Goal: Task Accomplishment & Management: Use online tool/utility

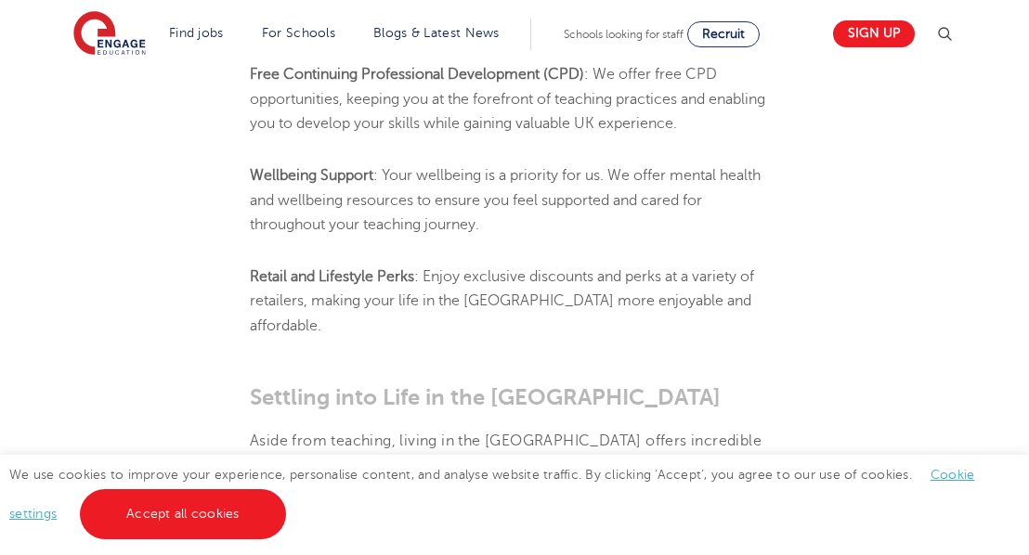
scroll to position [2087, 0]
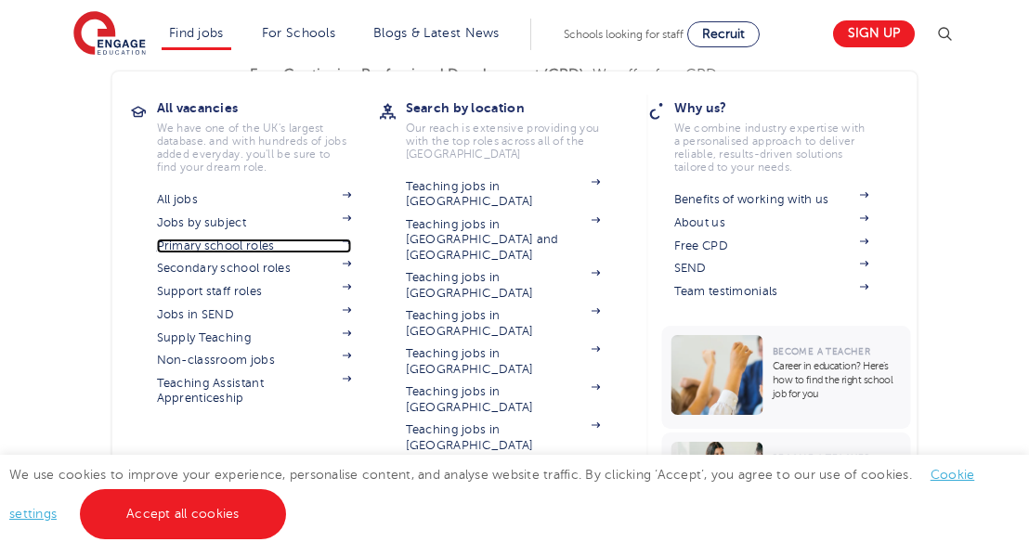
click at [227, 244] on link "Primary school roles" at bounding box center [254, 246] width 195 height 15
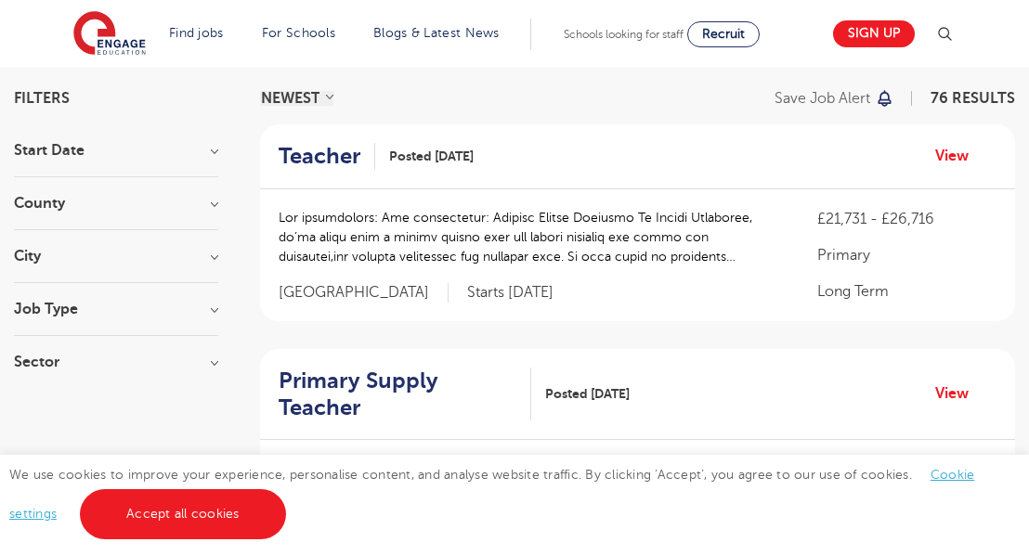
scroll to position [133, 0]
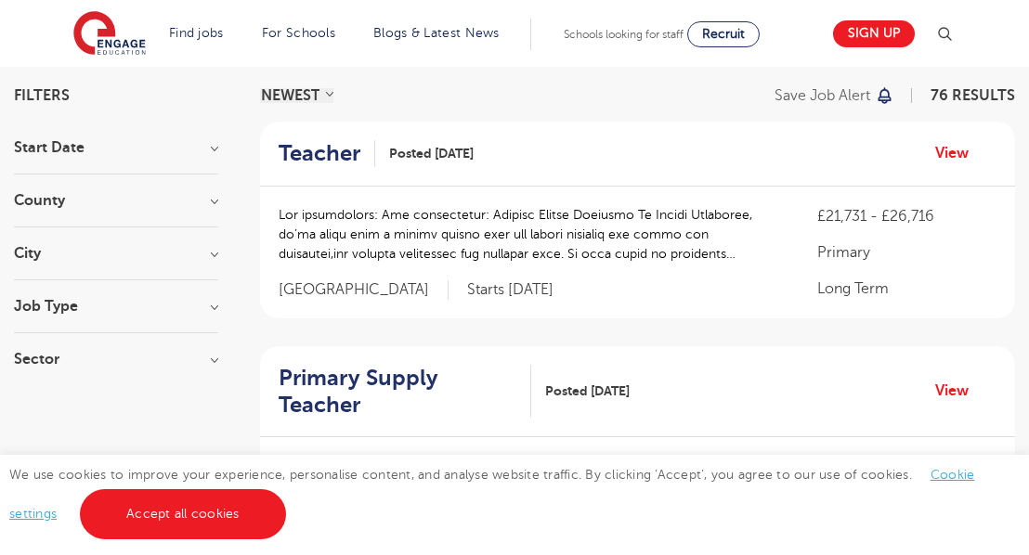
click at [215, 312] on h3 "Job Type" at bounding box center [116, 306] width 204 height 15
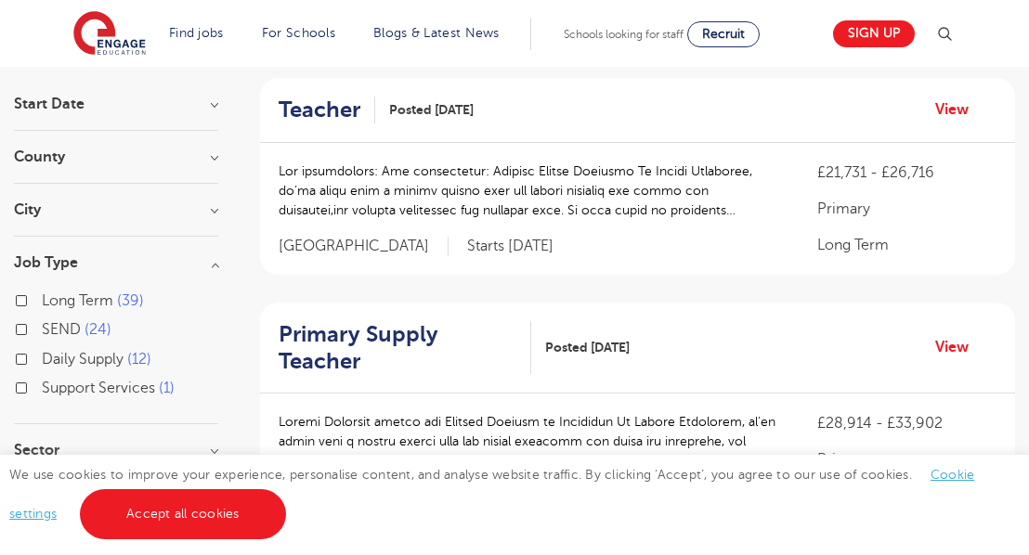
scroll to position [177, 0]
click at [84, 300] on span "Long Term" at bounding box center [77, 299] width 71 height 17
click at [54, 300] on input "Long Term 39" at bounding box center [48, 297] width 12 height 12
checkbox input "true"
click at [214, 212] on h3 "City" at bounding box center [116, 208] width 204 height 15
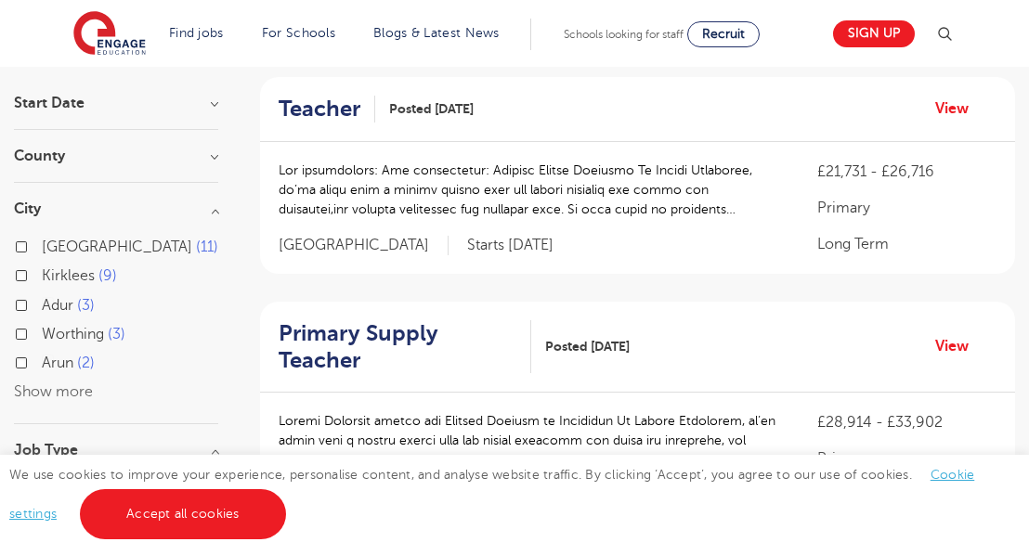
click at [74, 395] on button "Show more" at bounding box center [53, 391] width 79 height 17
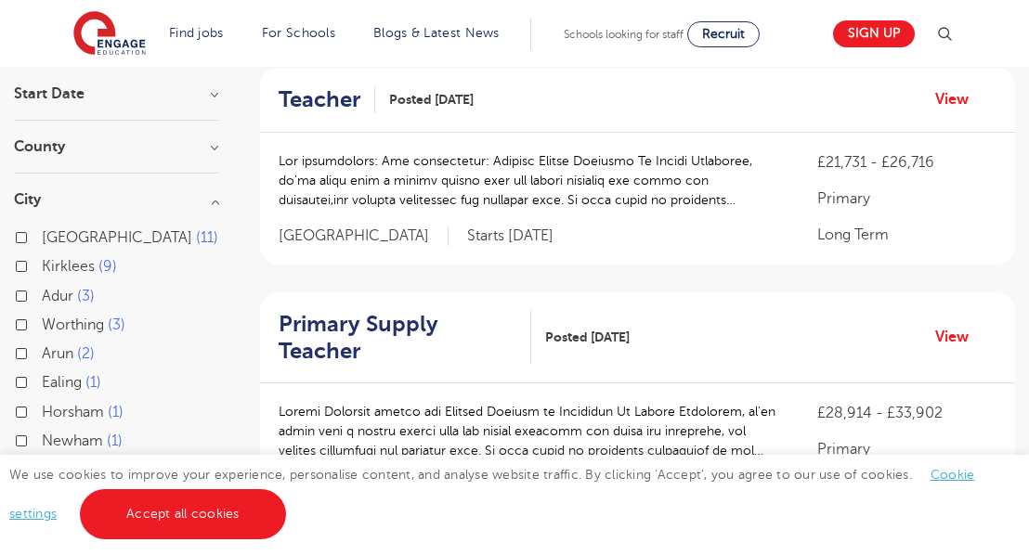
scroll to position [160, 0]
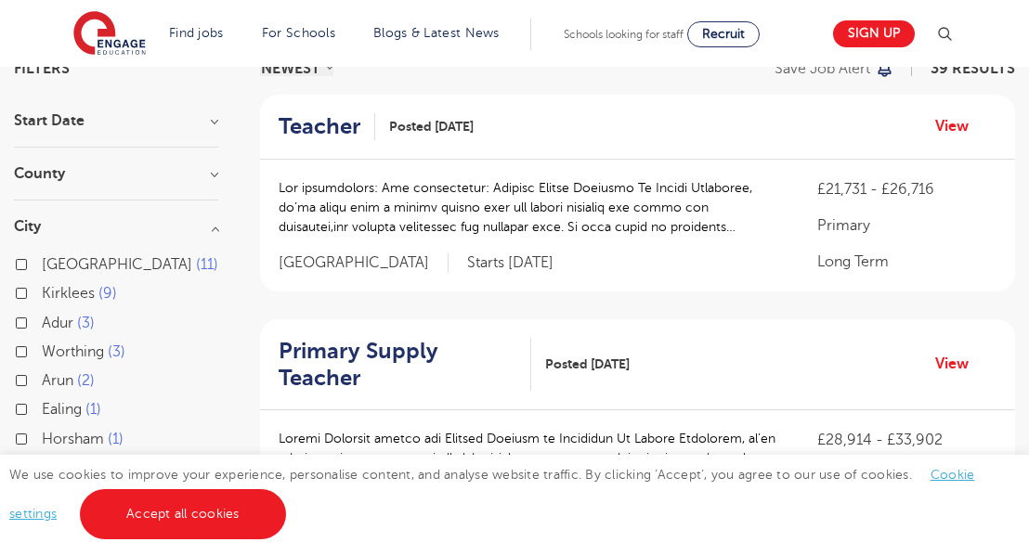
click at [201, 186] on div "County West Sussex 12 Leeds 11 Kirklees 9 Calderdale 3 Ealing 1 Show more" at bounding box center [116, 183] width 204 height 34
click at [211, 176] on h3 "County" at bounding box center [116, 173] width 204 height 15
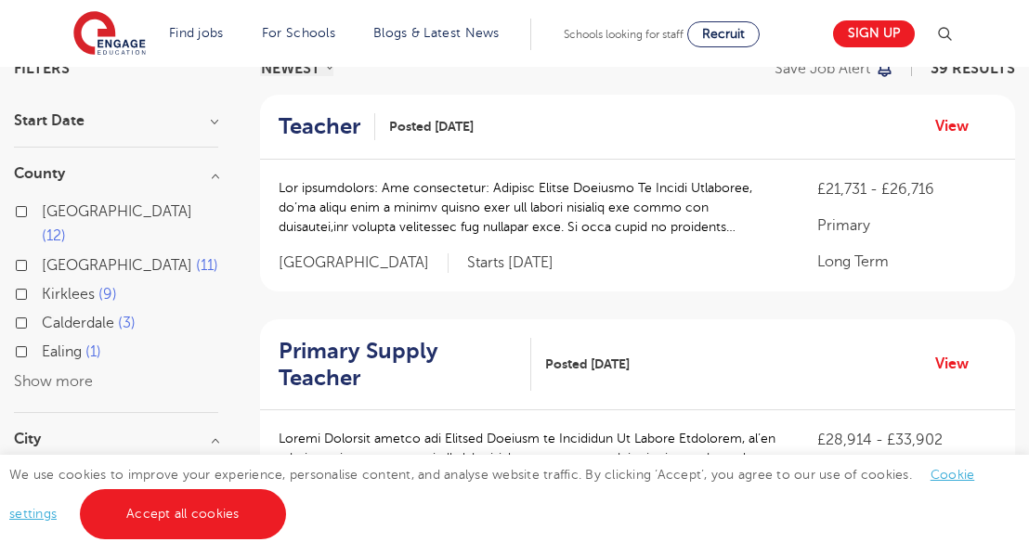
click at [212, 177] on h3 "County" at bounding box center [116, 173] width 204 height 15
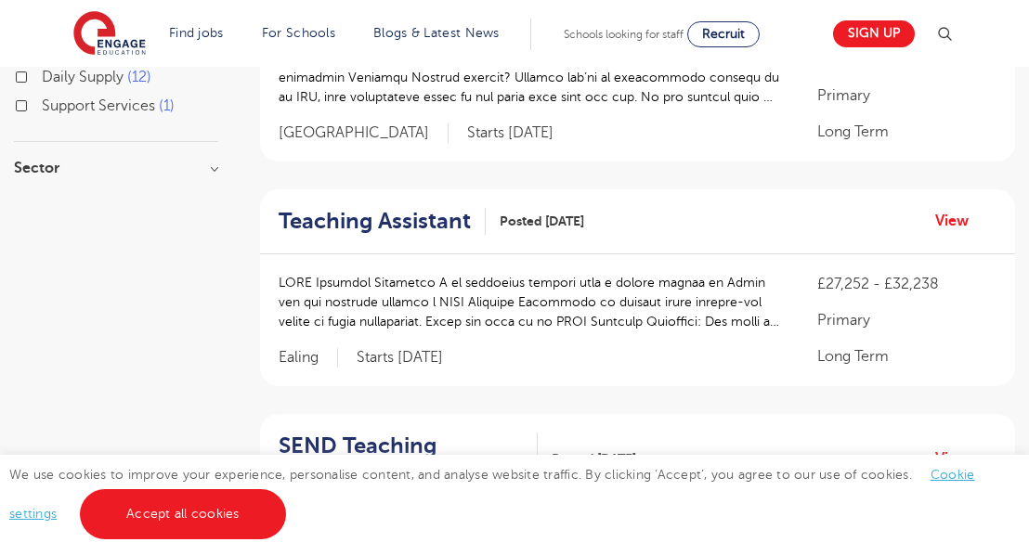
scroll to position [793, 0]
click at [206, 170] on h3 "Sector" at bounding box center [116, 167] width 204 height 15
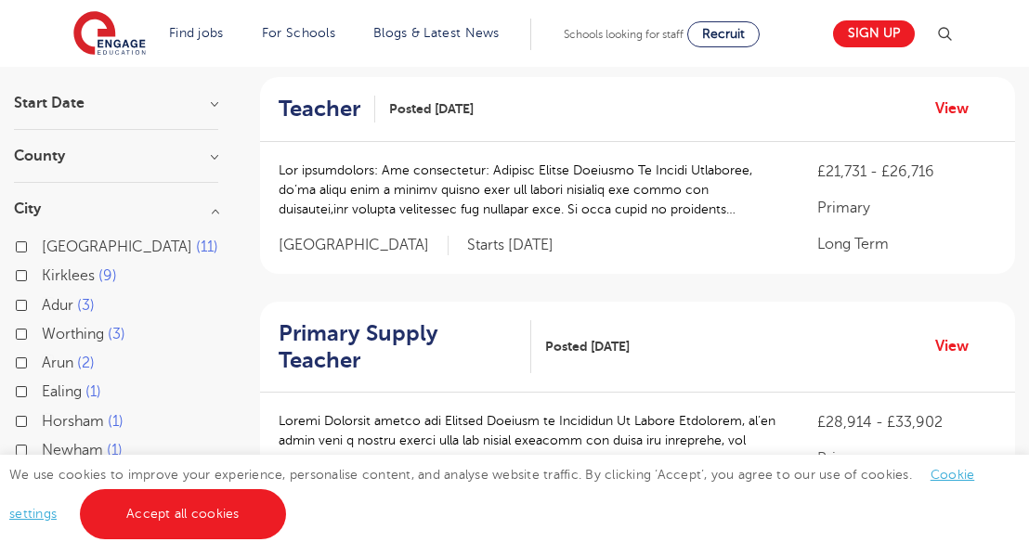
scroll to position [0, 0]
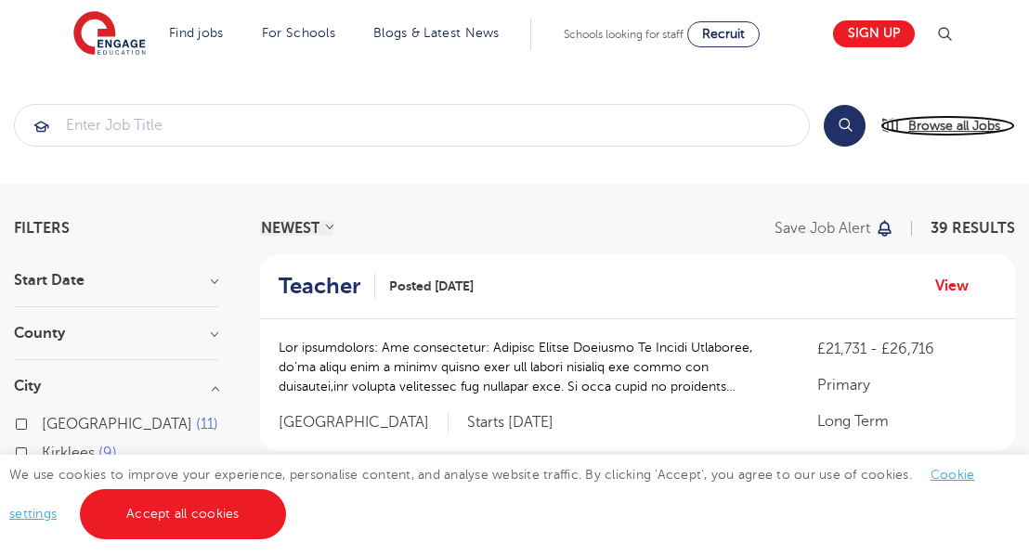
click at [914, 130] on span "Browse all Jobs" at bounding box center [954, 125] width 92 height 21
click at [936, 133] on span "Browse all Jobs" at bounding box center [954, 125] width 92 height 21
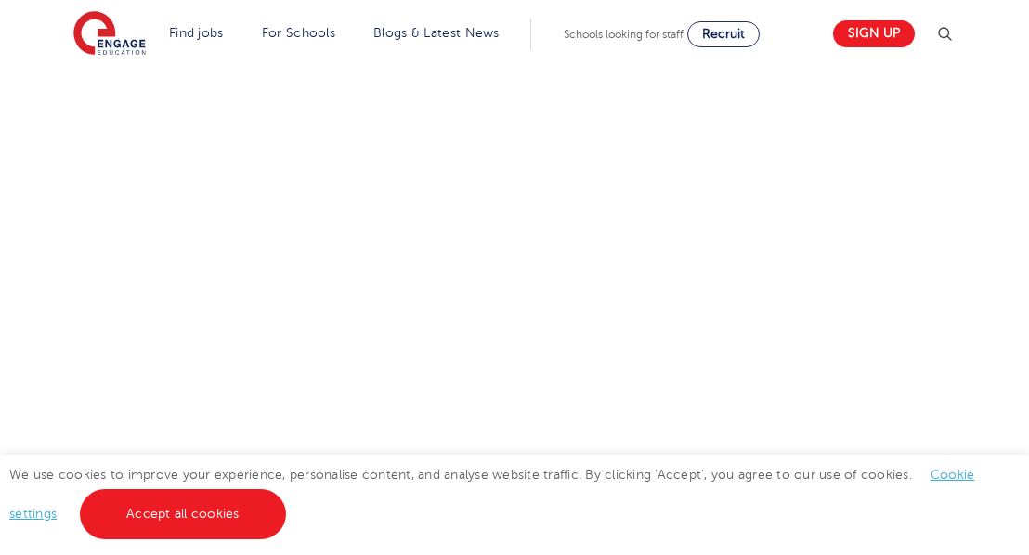
scroll to position [347, 0]
